Goal: Task Accomplishment & Management: Manage account settings

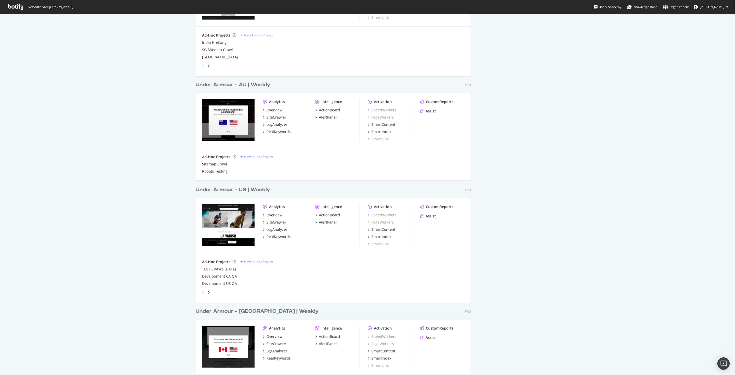
scroll to position [664, 0]
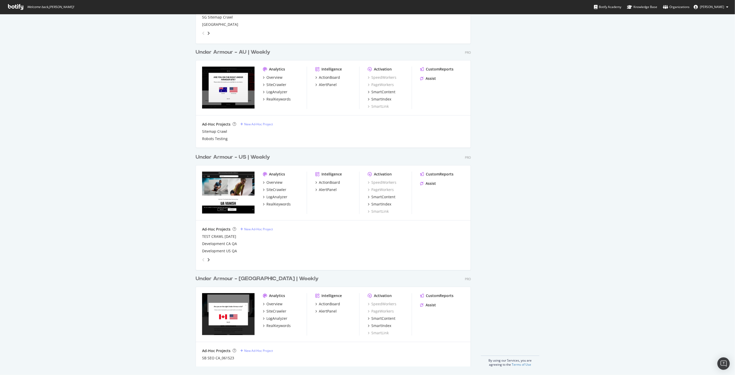
click at [261, 157] on div "Under Armour - US | Weekly" at bounding box center [233, 157] width 74 height 7
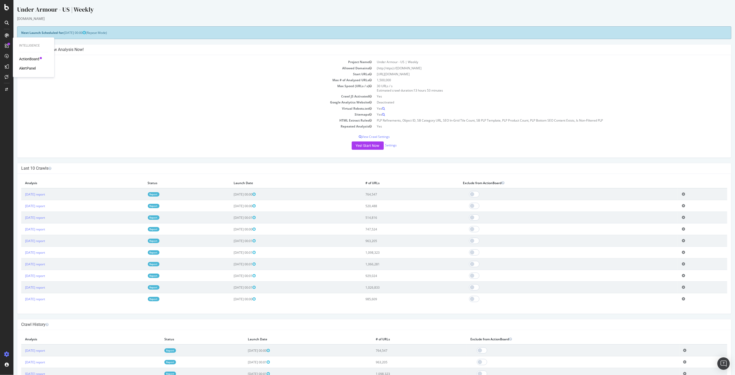
click at [5, 45] on icon at bounding box center [7, 46] width 4 height 4
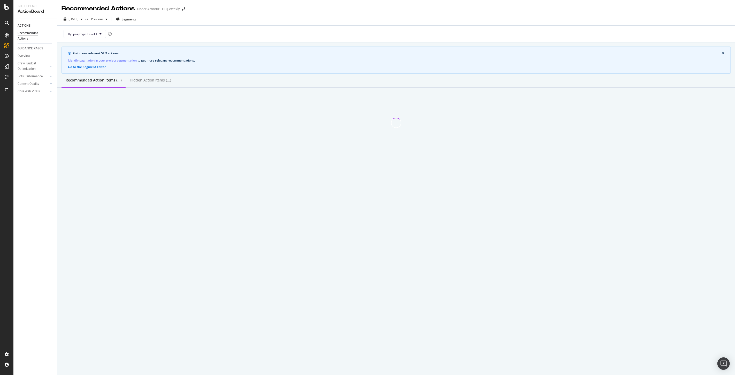
click at [6, 37] on div at bounding box center [7, 35] width 8 height 8
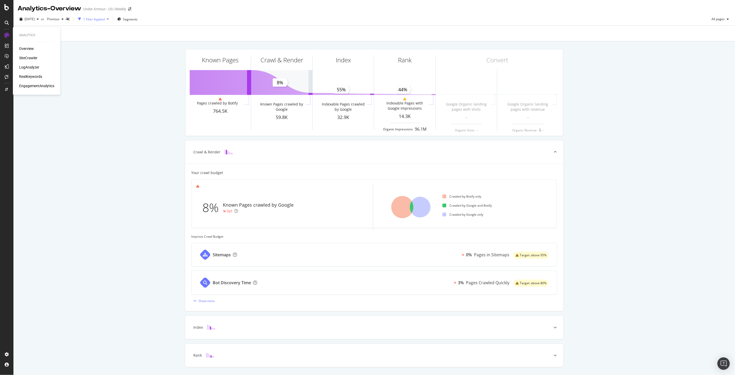
click at [26, 51] on div "Overview" at bounding box center [26, 48] width 15 height 5
click at [20, 9] on div "Analytics - Overview" at bounding box center [50, 8] width 64 height 9
click at [4, 7] on icon at bounding box center [6, 7] width 5 height 6
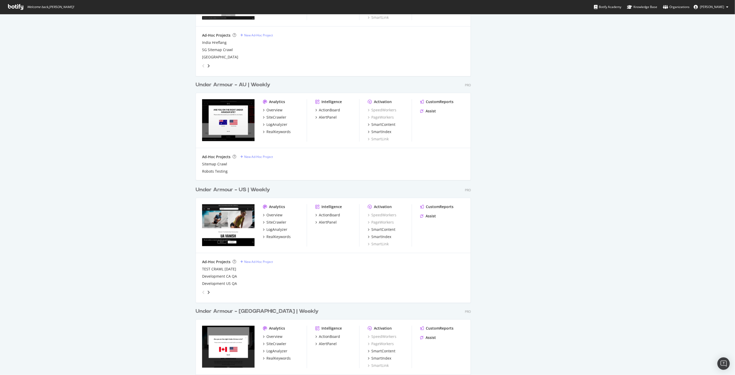
scroll to position [664, 0]
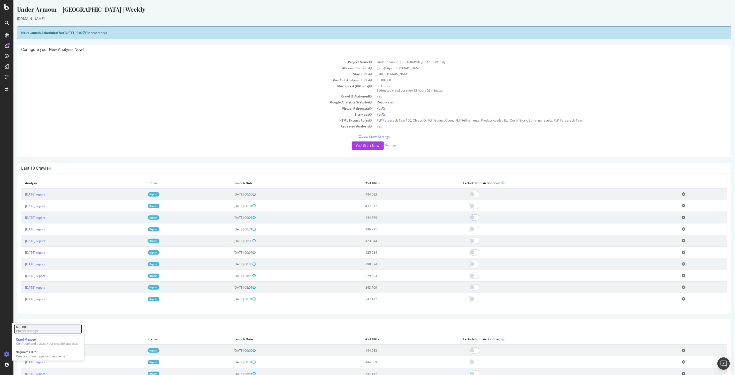
click at [30, 332] on div "Project settings" at bounding box center [27, 331] width 22 height 4
click at [29, 333] on div "Settings Project settings Crawl Manager Configure and access your website analy…" at bounding box center [48, 342] width 72 height 38
click at [29, 331] on div "Project settings" at bounding box center [27, 331] width 22 height 4
click at [31, 330] on div "Project settings" at bounding box center [27, 331] width 22 height 4
click at [25, 330] on div "Project settings" at bounding box center [27, 331] width 22 height 4
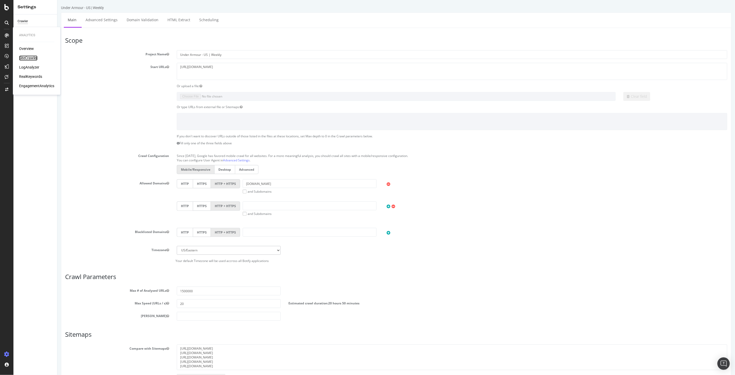
click at [25, 58] on div "SiteCrawler" at bounding box center [28, 58] width 18 height 5
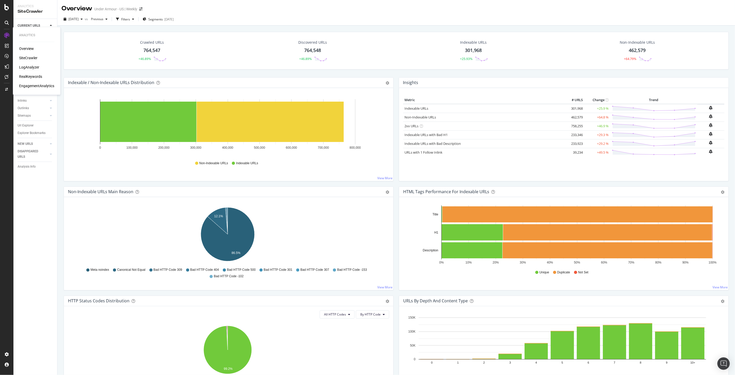
click at [31, 65] on div "LogAnalyzer" at bounding box center [29, 67] width 20 height 5
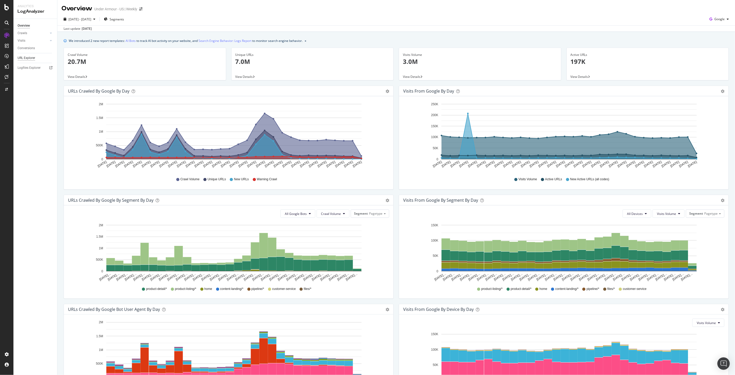
click at [24, 59] on div "URL Explorer" at bounding box center [27, 57] width 18 height 5
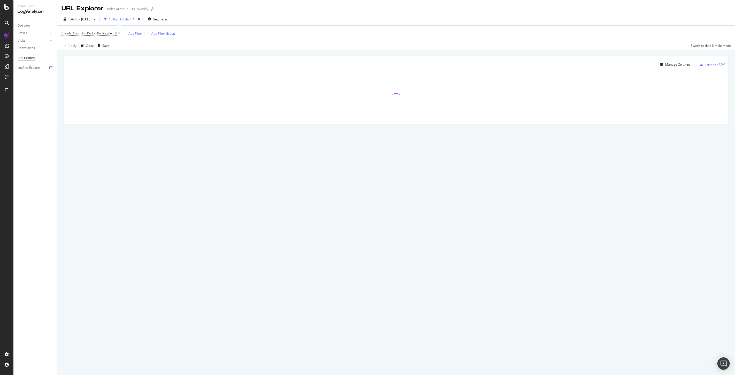
click at [128, 33] on div "Add Filter" at bounding box center [135, 33] width 14 height 4
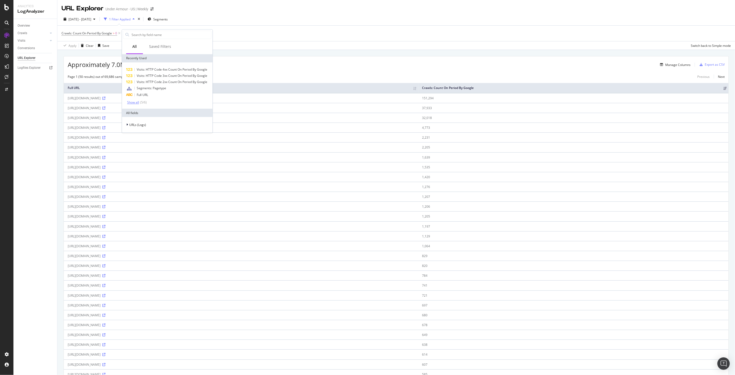
click at [131, 102] on div "Show all" at bounding box center [133, 103] width 12 height 4
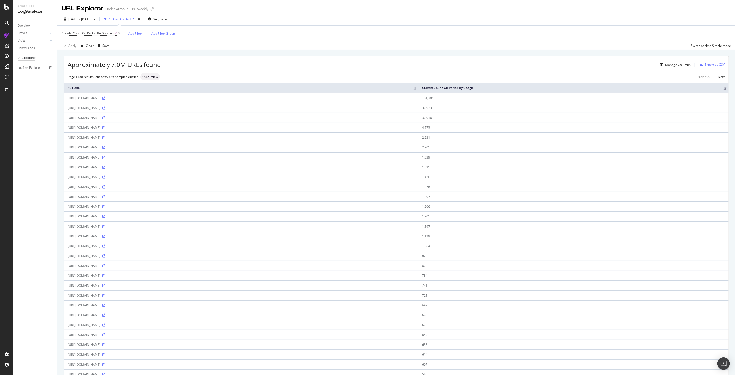
click at [38, 118] on div "Overview Crawls Daily Distribution Segments Distribution HTTP Codes Resources V…" at bounding box center [35, 197] width 44 height 356
click at [30, 75] on div "RealKeywords" at bounding box center [30, 76] width 23 height 5
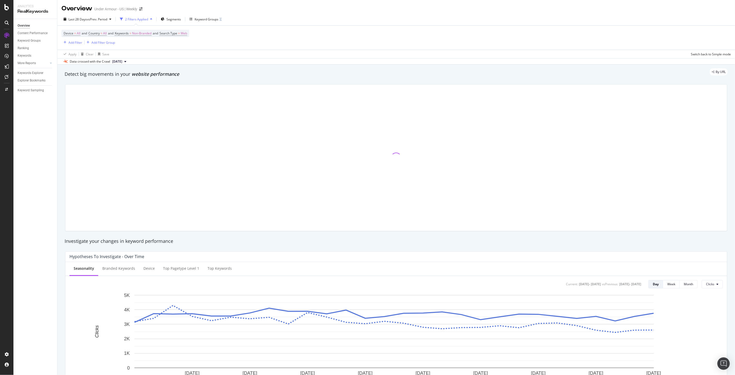
click at [37, 137] on div "Overview Content Performance Keyword Groups Ranking Keywords More Reports Count…" at bounding box center [35, 197] width 44 height 356
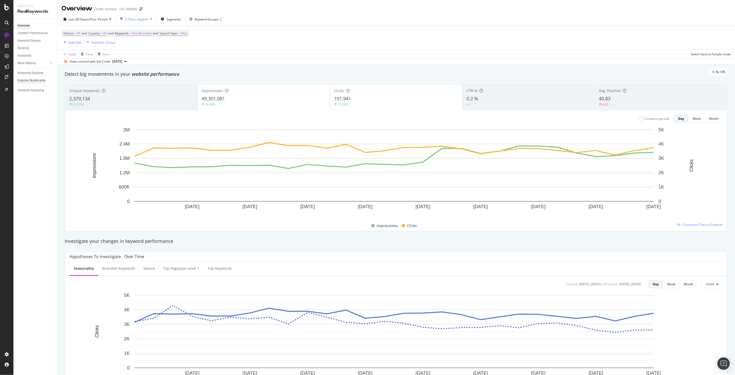
click at [32, 79] on div "Explorer Bookmarks" at bounding box center [32, 80] width 28 height 5
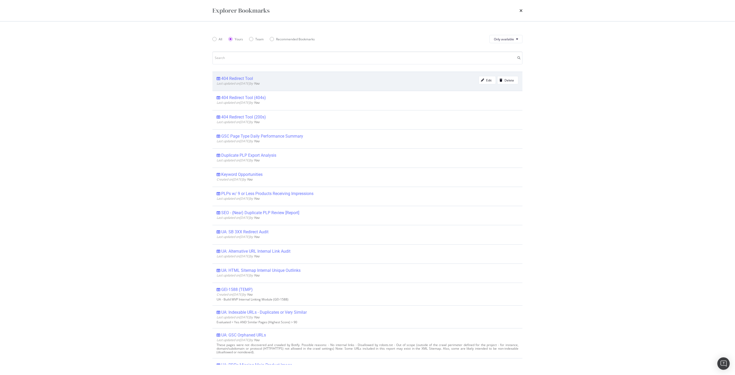
click at [231, 79] on div "404 Redirect Tool" at bounding box center [237, 78] width 32 height 5
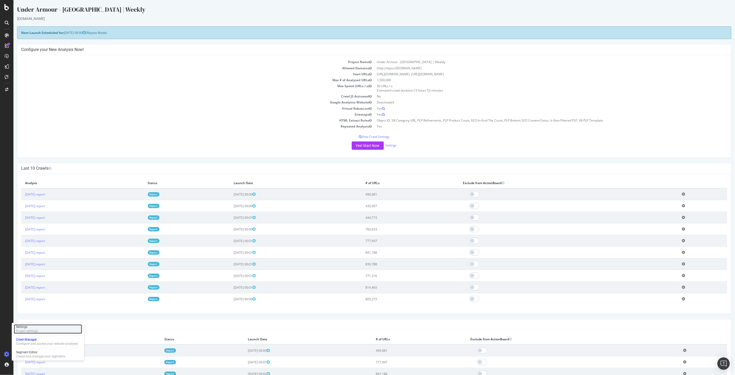
click at [28, 331] on div "Project settings" at bounding box center [27, 331] width 22 height 4
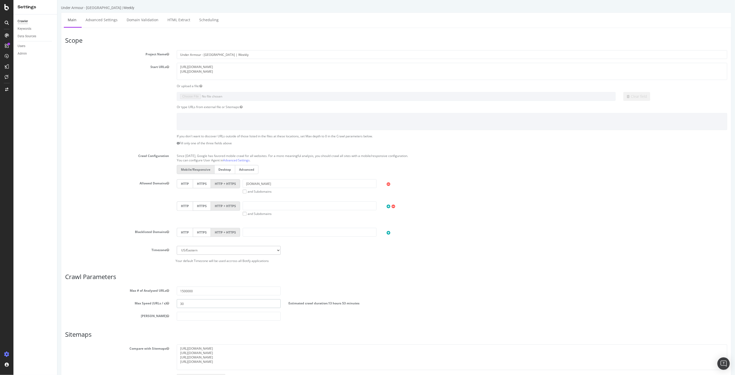
drag, startPoint x: 189, startPoint y: 305, endPoint x: 155, endPoint y: 307, distance: 34.4
click at [155, 307] on div "Max Speed (URLs / s) 30 Estimated crawl duration: 13 hours 53 minutes" at bounding box center [396, 303] width 670 height 9
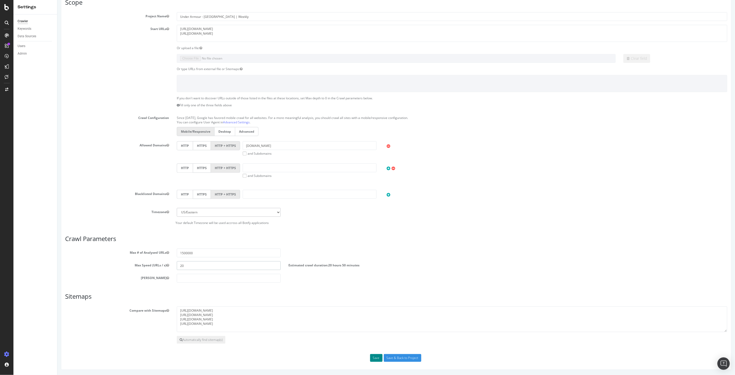
type input "20"
click at [373, 356] on button "Save" at bounding box center [376, 358] width 12 height 8
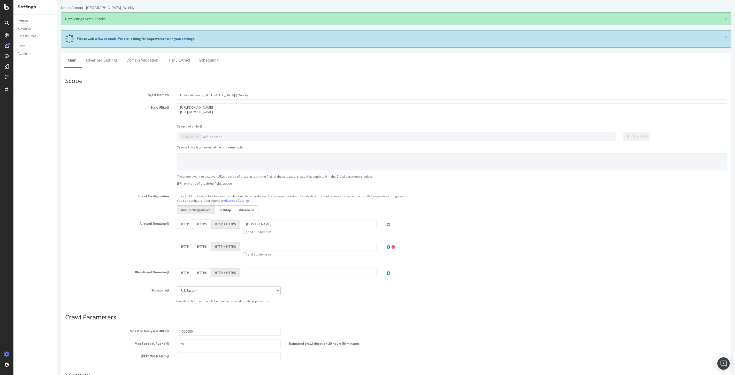
scroll to position [0, 0]
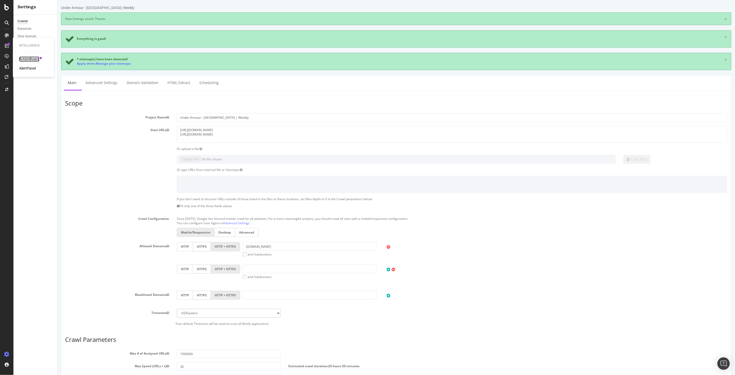
click at [30, 59] on div "ActionBoard" at bounding box center [29, 59] width 20 height 5
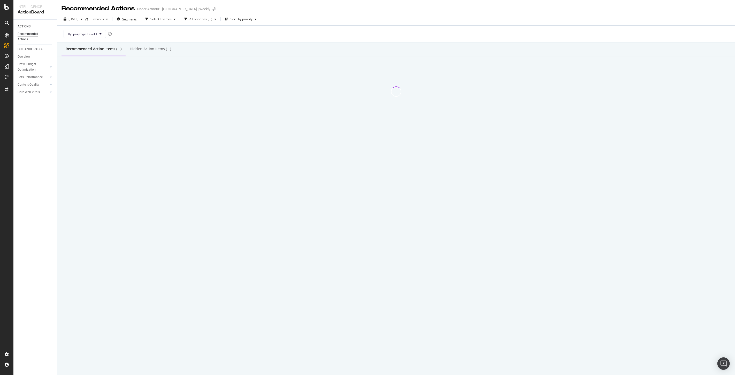
click at [43, 114] on div "ACTIONS Recommended Actions GUIDANCE PAGES Overview Crawl Budget Optimization L…" at bounding box center [35, 197] width 44 height 355
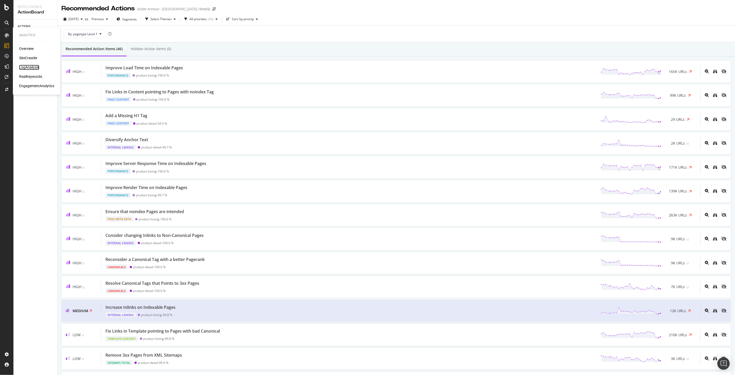
click at [28, 65] on div "LogAnalyzer" at bounding box center [29, 67] width 20 height 5
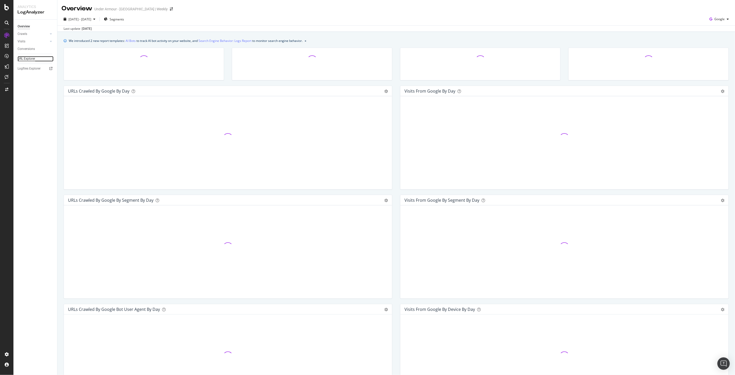
click at [23, 60] on div "URL Explorer" at bounding box center [27, 58] width 18 height 5
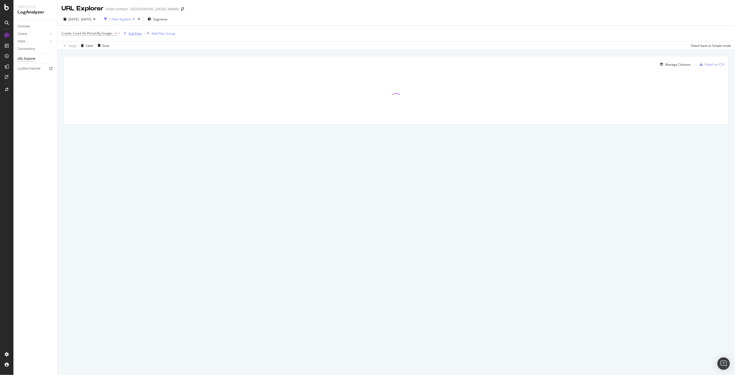
click at [139, 33] on div "Add Filter" at bounding box center [135, 33] width 14 height 4
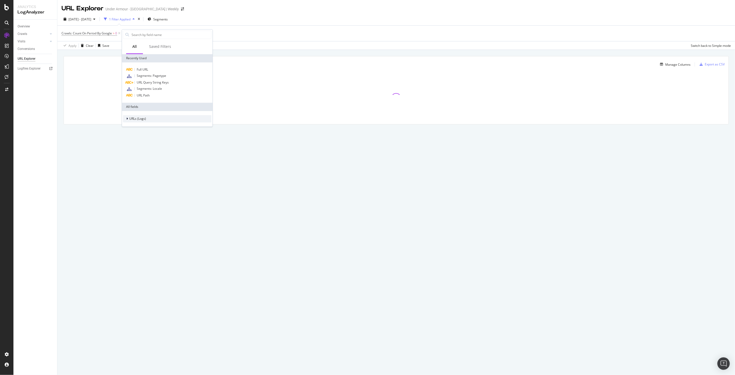
click at [135, 118] on span "URLs (Logs)" at bounding box center [137, 119] width 17 height 4
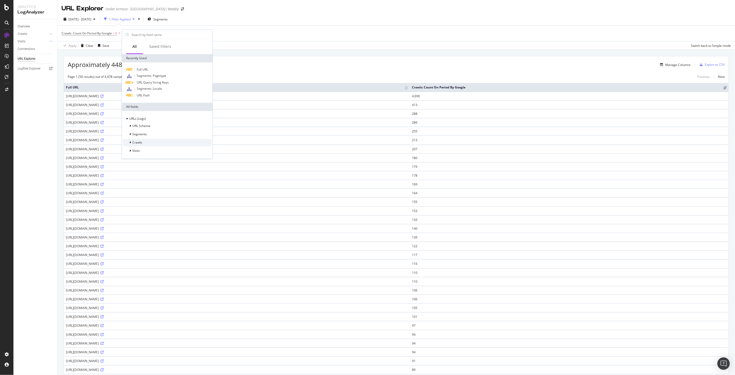
click at [134, 143] on span "Crawls" at bounding box center [137, 142] width 10 height 4
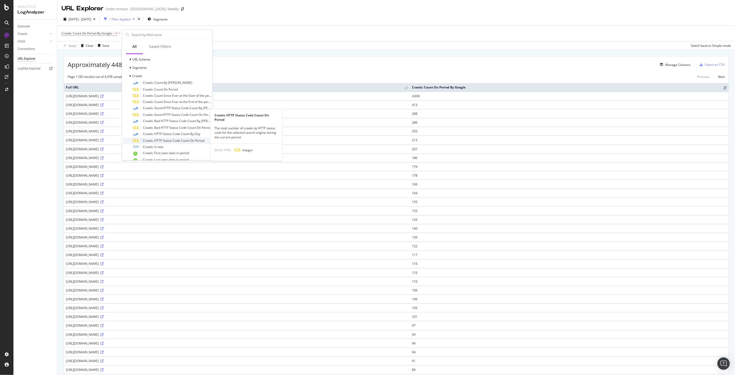
scroll to position [95, 0]
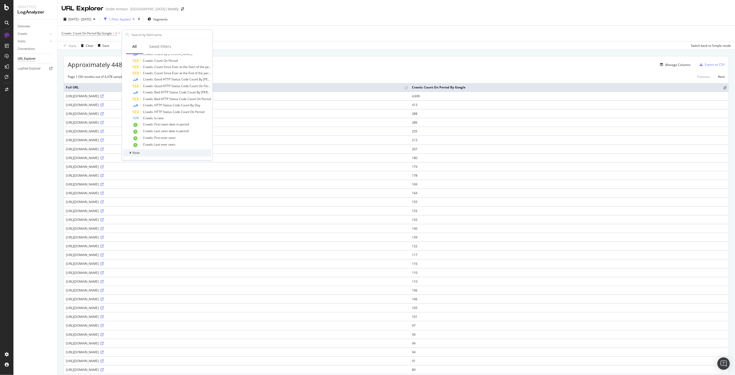
click at [135, 151] on span "Visits" at bounding box center [135, 153] width 7 height 4
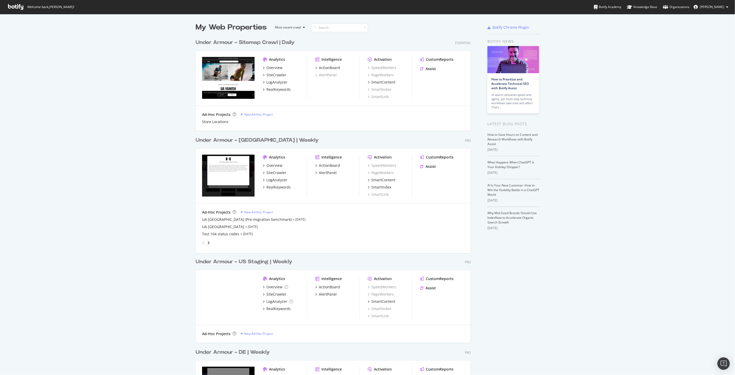
scroll to position [994, 275]
click at [725, 365] on img "Open Intercom Messenger" at bounding box center [723, 363] width 7 height 7
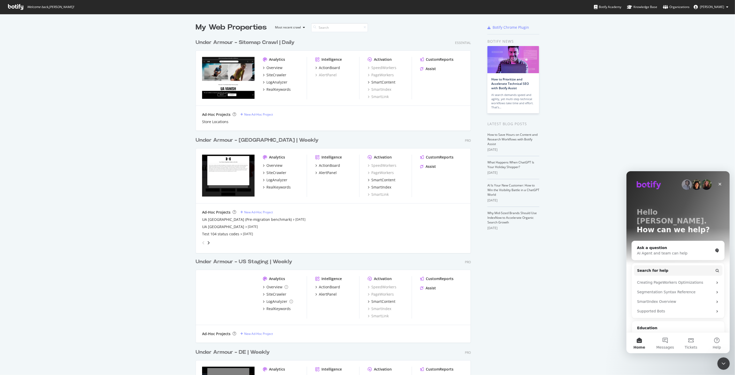
scroll to position [0, 0]
click at [667, 340] on button "Messages" at bounding box center [665, 342] width 26 height 21
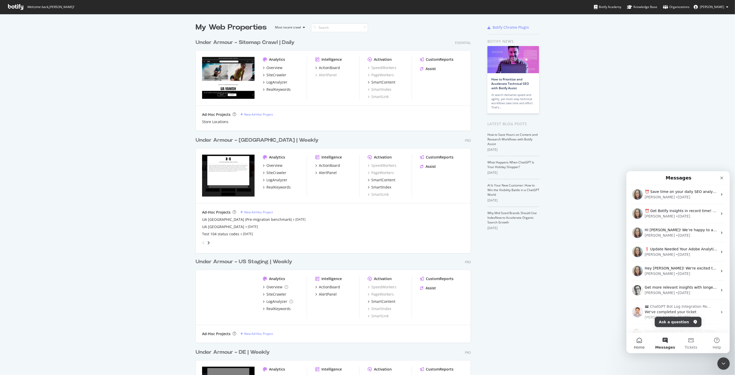
click at [639, 342] on button "Home" at bounding box center [639, 342] width 26 height 21
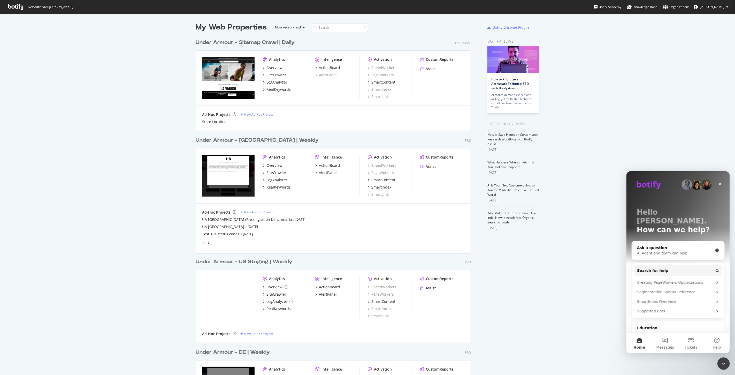
scroll to position [28, 0]
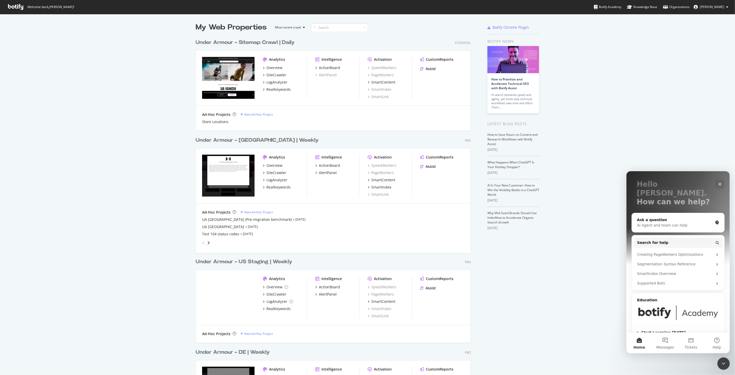
drag, startPoint x: 645, startPoint y: 62, endPoint x: 649, endPoint y: 50, distance: 13.1
click at [648, 6] on div "Knowledge Base" at bounding box center [642, 6] width 30 height 5
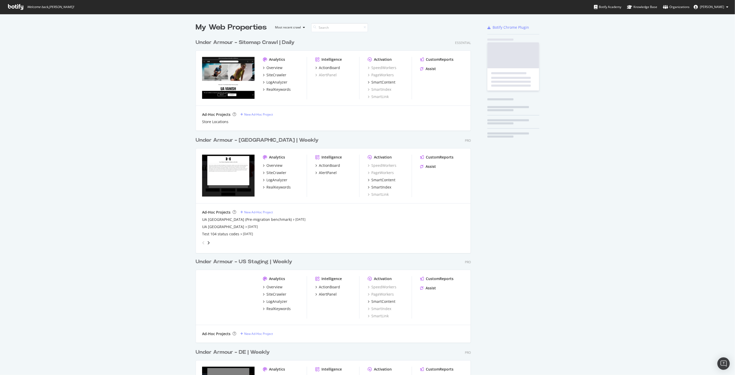
scroll to position [994, 275]
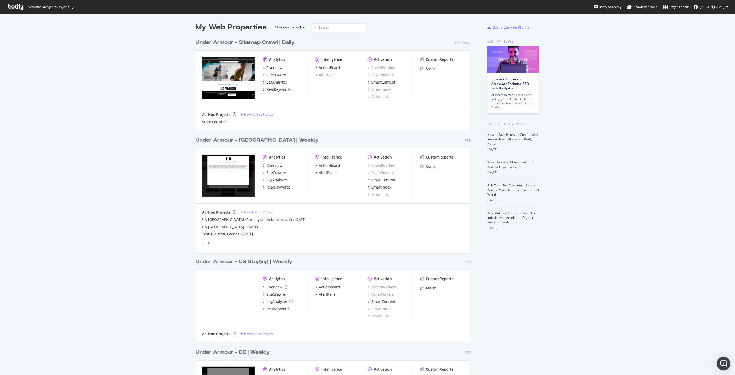
click at [725, 366] on img "Open Intercom Messenger" at bounding box center [723, 363] width 7 height 7
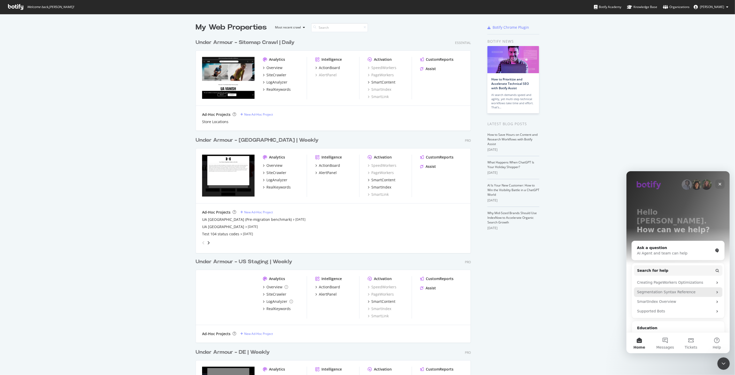
scroll to position [28, 0]
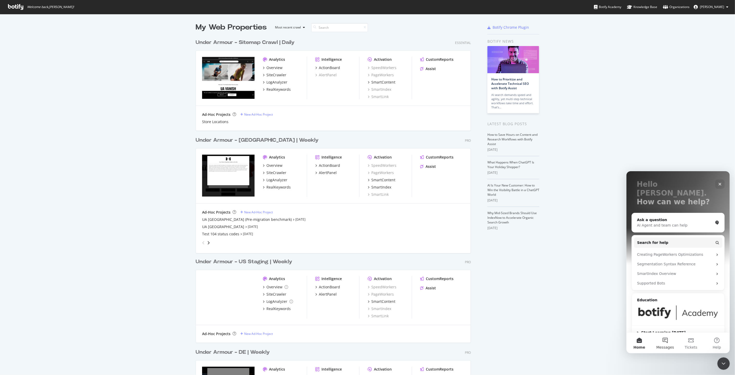
click at [670, 343] on button "Messages" at bounding box center [665, 342] width 26 height 21
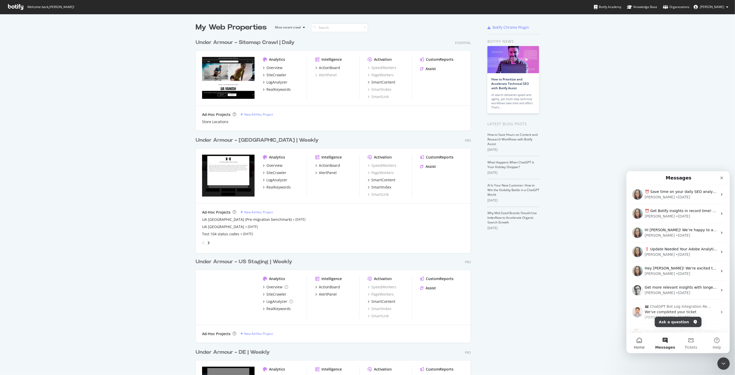
click at [640, 343] on button "Home" at bounding box center [639, 342] width 26 height 21
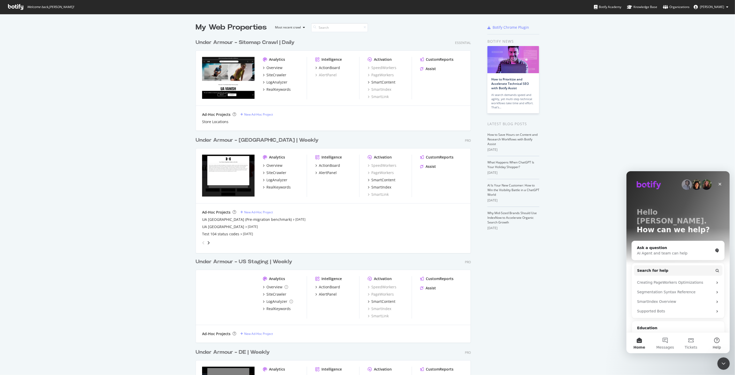
click at [723, 342] on button "Help" at bounding box center [717, 342] width 26 height 21
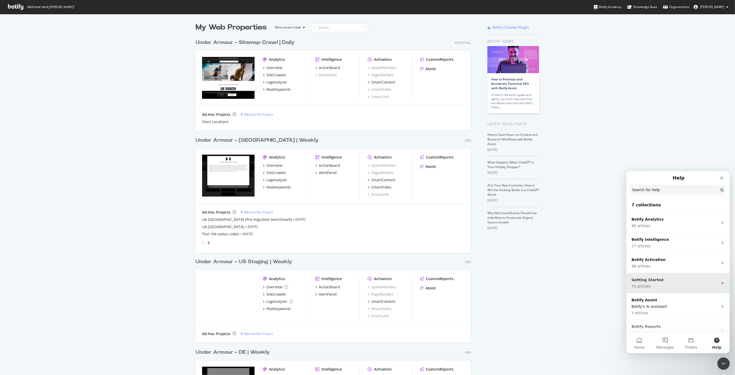
scroll to position [28, 0]
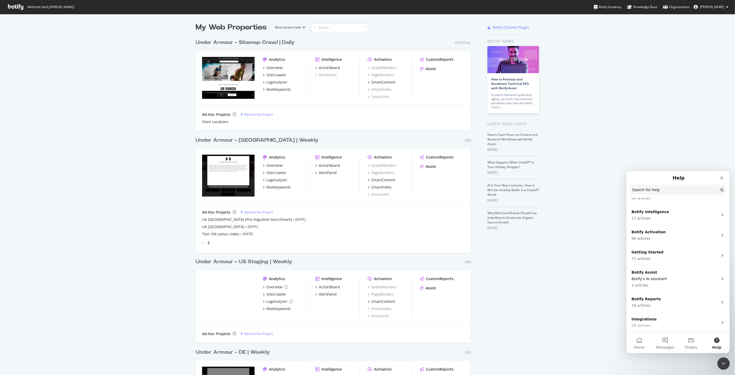
click at [720, 362] on icon "Close Intercom Messenger" at bounding box center [723, 363] width 6 height 6
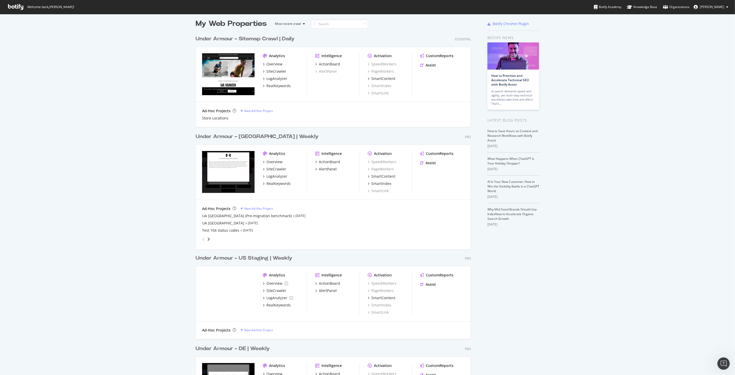
scroll to position [0, 0]
